Goal: Task Accomplishment & Management: Use online tool/utility

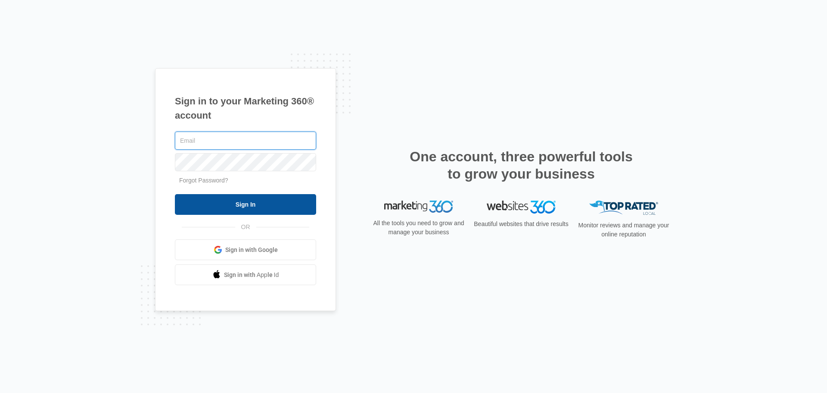
type input "[EMAIL_ADDRESS][DOMAIN_NAME]"
click at [240, 200] on input "Sign In" at bounding box center [245, 204] width 141 height 21
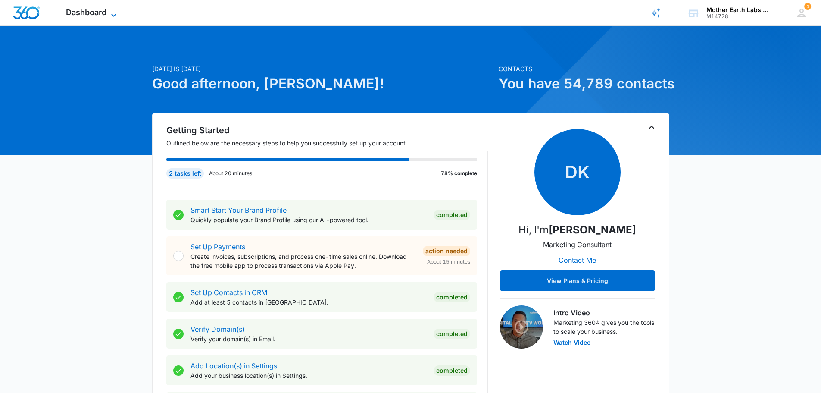
click at [110, 10] on icon at bounding box center [114, 15] width 10 height 10
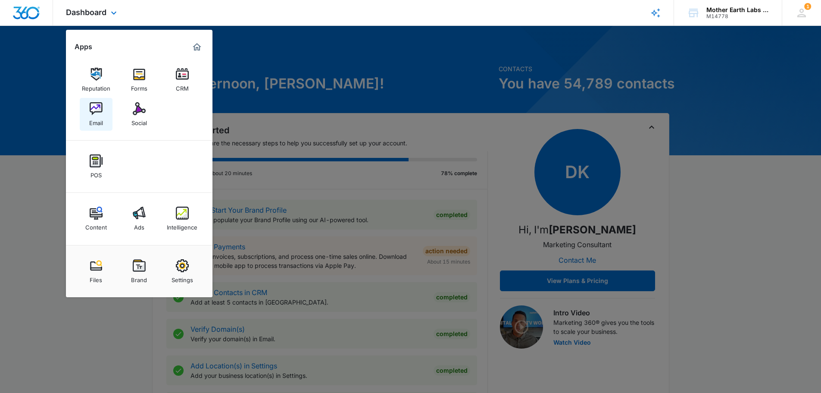
click at [90, 111] on img at bounding box center [96, 108] width 13 height 13
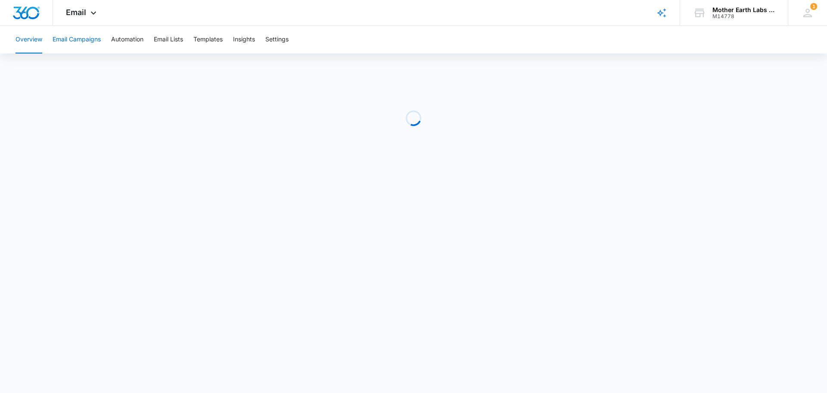
click at [68, 43] on button "Email Campaigns" at bounding box center [77, 40] width 48 height 28
click at [121, 39] on button "Automation" at bounding box center [127, 40] width 32 height 28
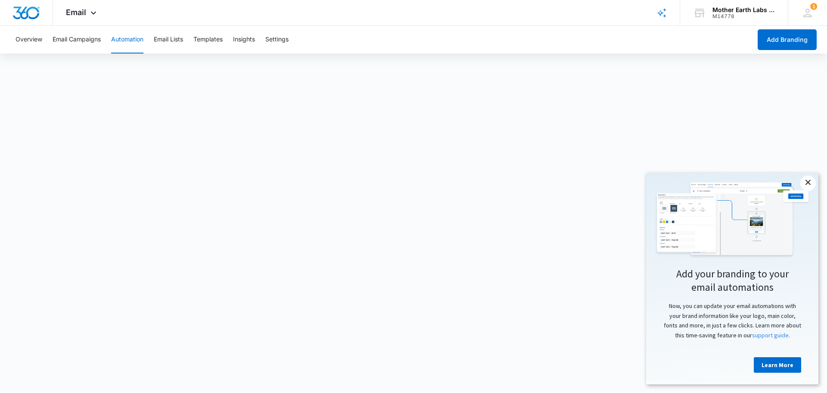
click at [809, 180] on link "×" at bounding box center [809, 183] width 16 height 16
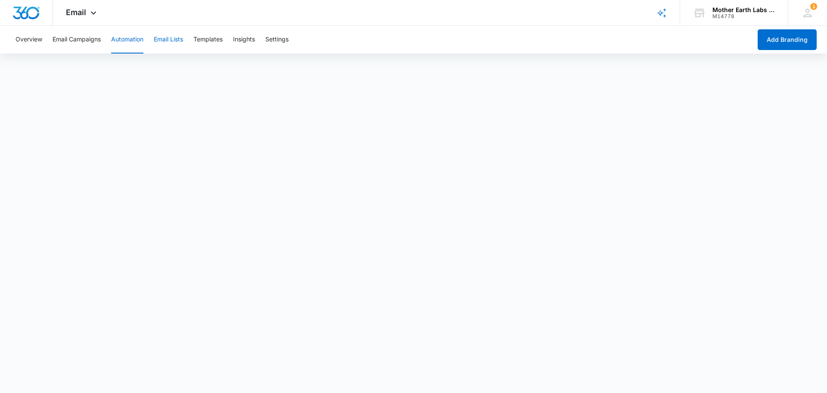
click at [169, 39] on button "Email Lists" at bounding box center [168, 40] width 29 height 28
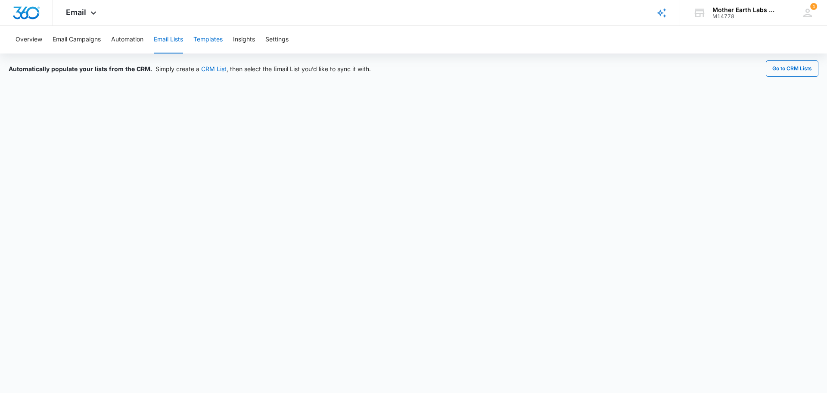
click at [208, 34] on button "Templates" at bounding box center [207, 40] width 29 height 28
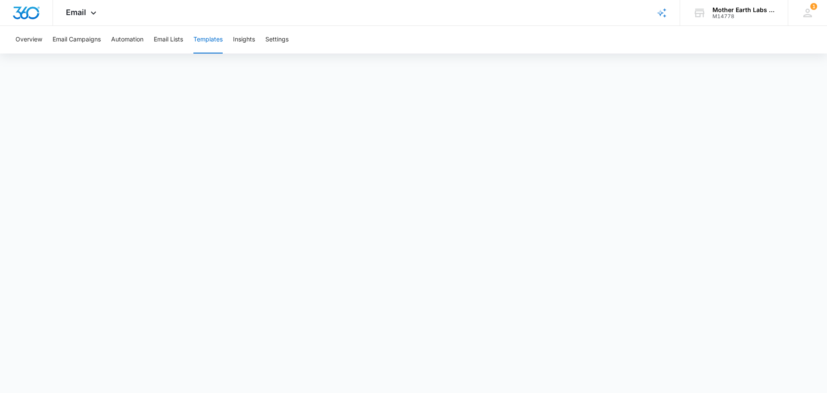
click at [43, 37] on div "Overview Email Campaigns Automation Email Lists Templates Insights Settings" at bounding box center [413, 40] width 807 height 28
click at [56, 39] on button "Email Campaigns" at bounding box center [77, 40] width 48 height 28
